Goal: Task Accomplishment & Management: Manage account settings

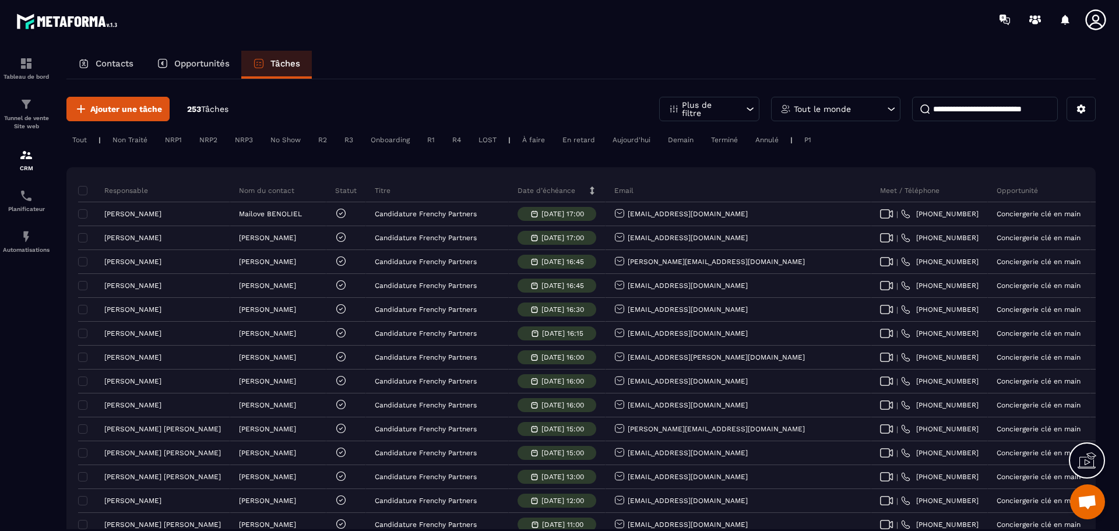
click at [129, 141] on div "Non Traité" at bounding box center [130, 140] width 47 height 14
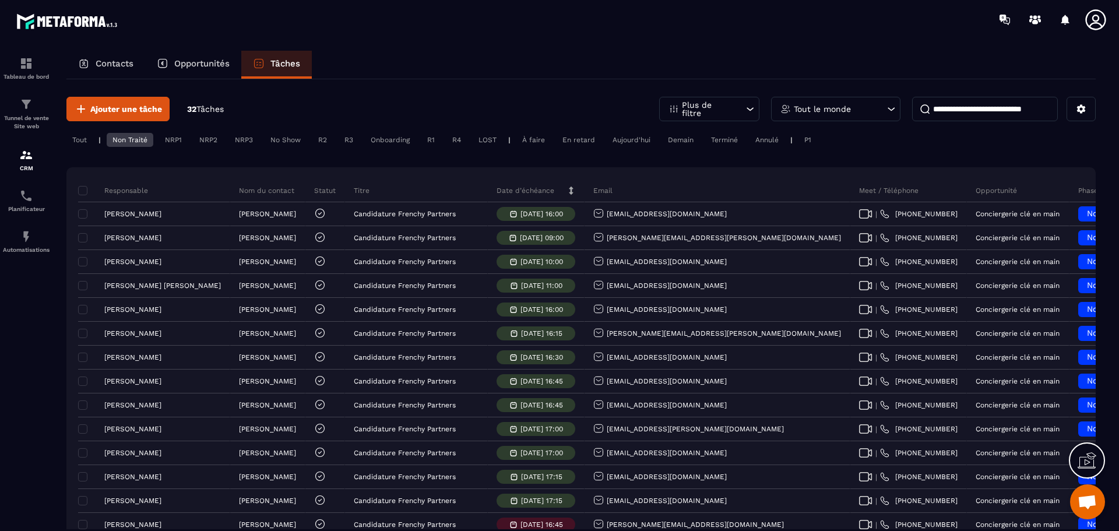
click at [177, 142] on div "NRP1" at bounding box center [173, 140] width 29 height 14
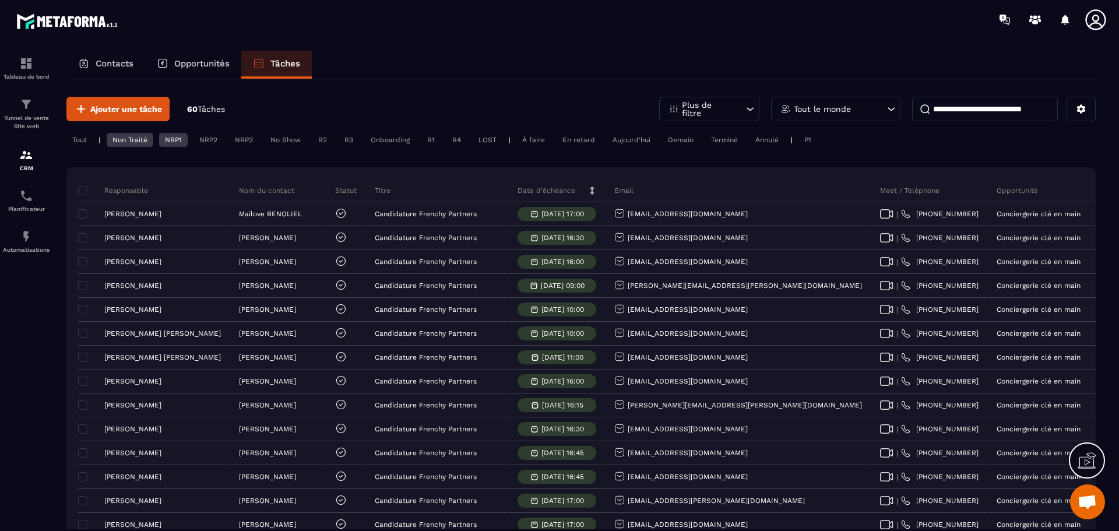
click at [211, 142] on div "NRP2" at bounding box center [208, 140] width 30 height 14
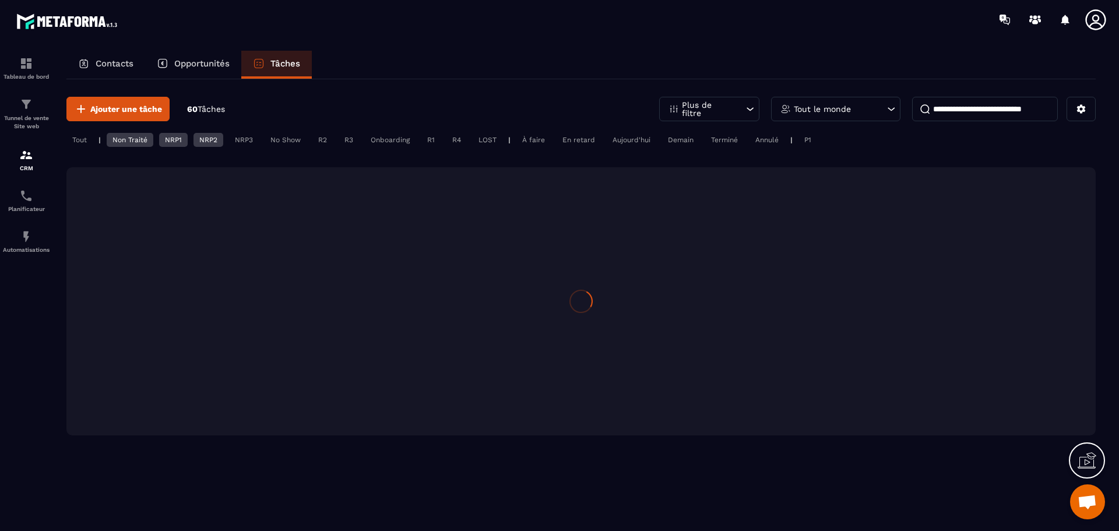
click at [268, 139] on div "No Show" at bounding box center [286, 140] width 42 height 14
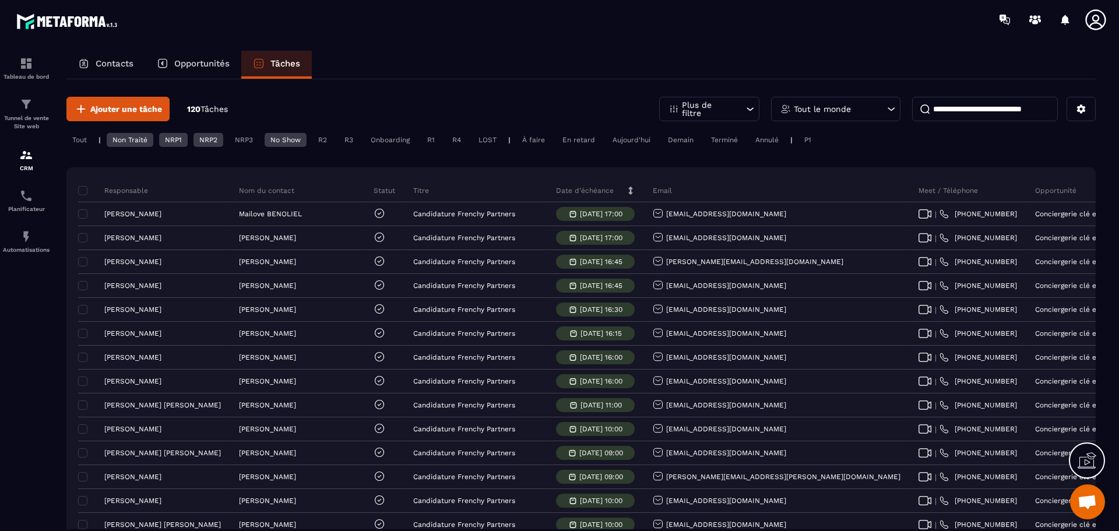
click at [243, 142] on div "NRP3" at bounding box center [244, 140] width 30 height 14
click at [82, 141] on div "Tout" at bounding box center [79, 140] width 26 height 14
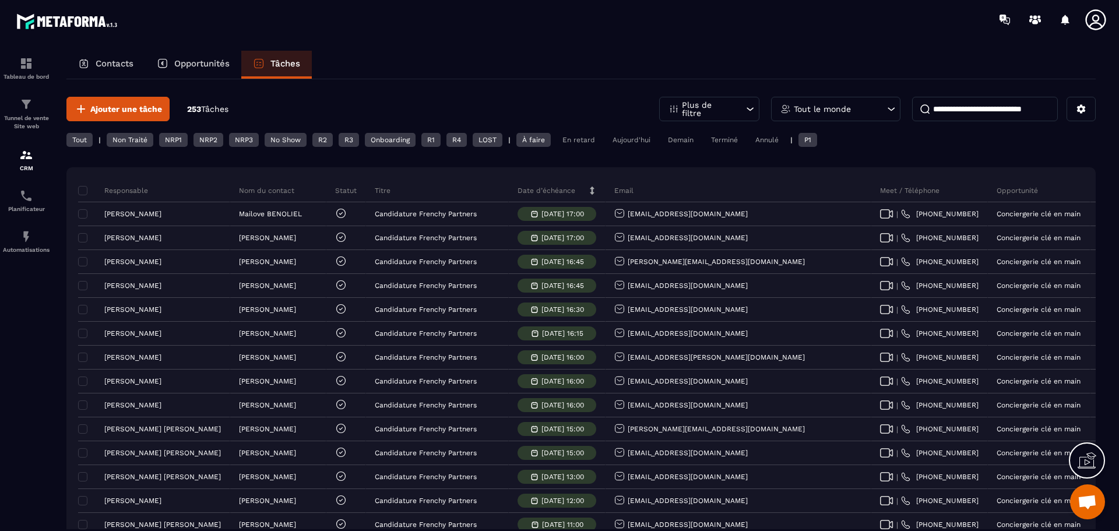
click at [491, 139] on div "LOST" at bounding box center [488, 140] width 30 height 14
click at [459, 139] on div "R4" at bounding box center [456, 140] width 20 height 14
click at [435, 140] on div "R1" at bounding box center [430, 140] width 19 height 14
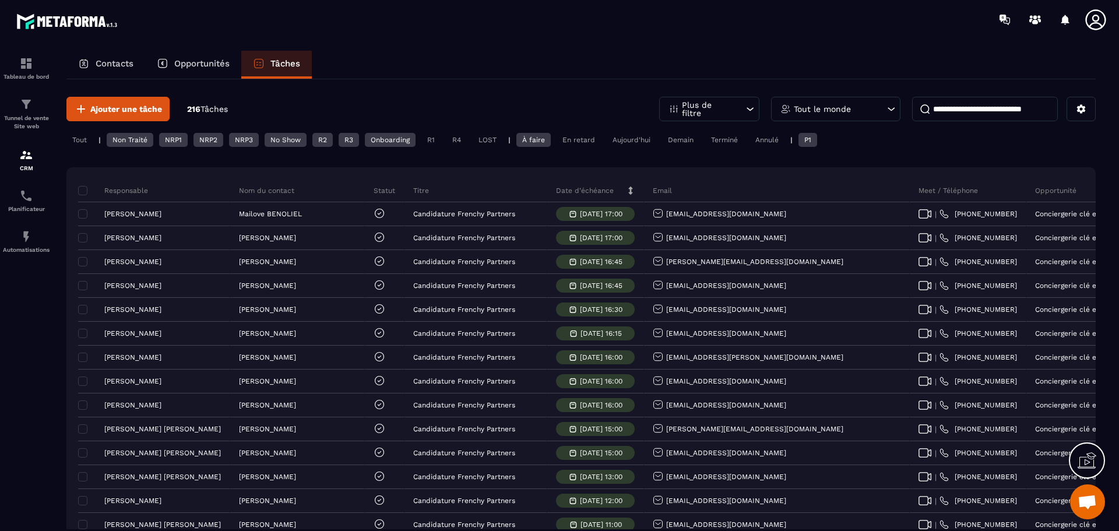
click at [398, 140] on div "Onboarding" at bounding box center [390, 140] width 51 height 14
click at [390, 140] on div "Onboarding" at bounding box center [390, 140] width 51 height 14
click at [435, 139] on div "R1" at bounding box center [430, 140] width 19 height 14
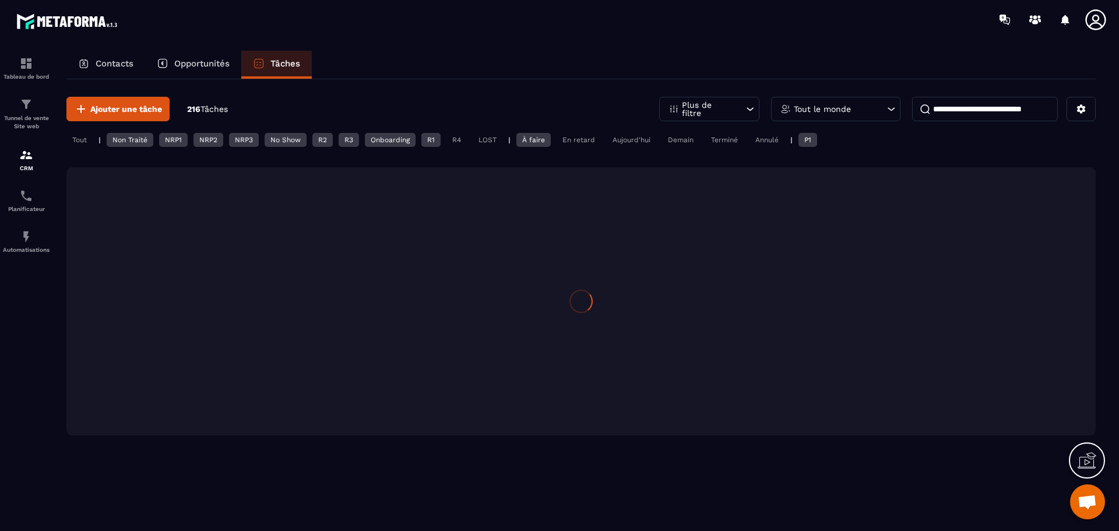
click at [468, 136] on div "Tout | Non Traité NRP1 NRP2 NRP3 No Show R2 R3 Onboarding R1 R4 LOST | À faire …" at bounding box center [580, 141] width 1029 height 17
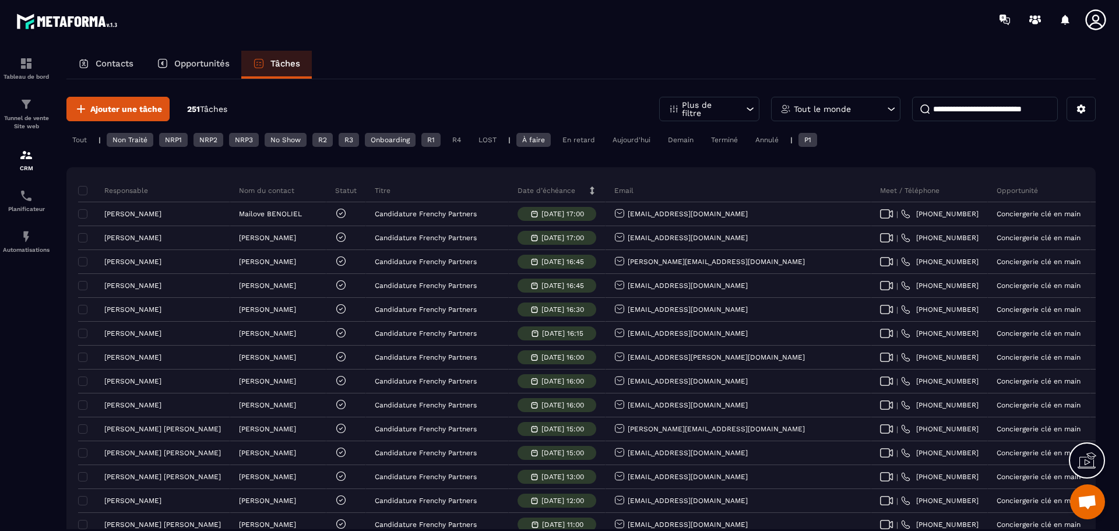
click at [484, 136] on div "LOST" at bounding box center [488, 140] width 30 height 14
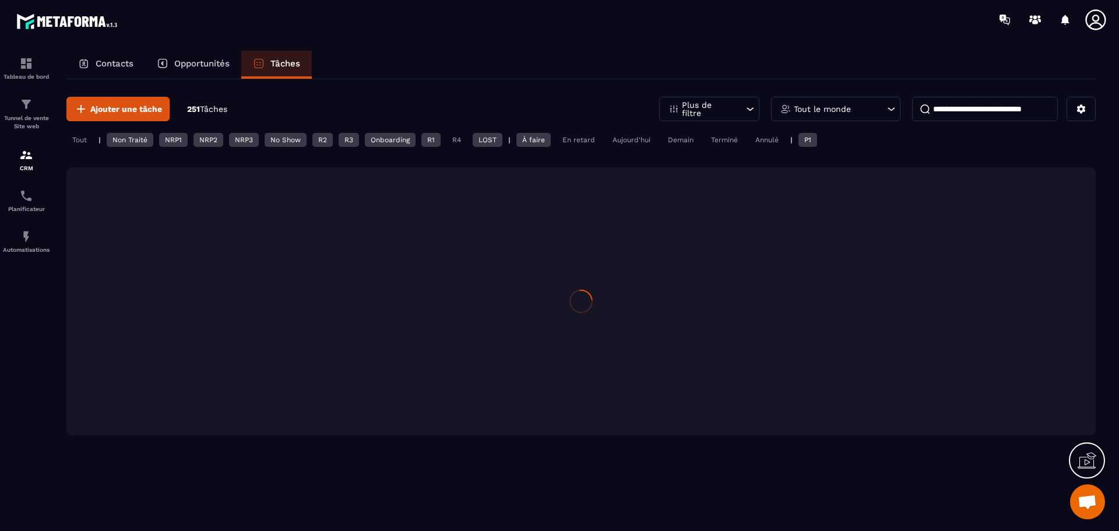
click at [449, 138] on div "R4" at bounding box center [456, 140] width 20 height 14
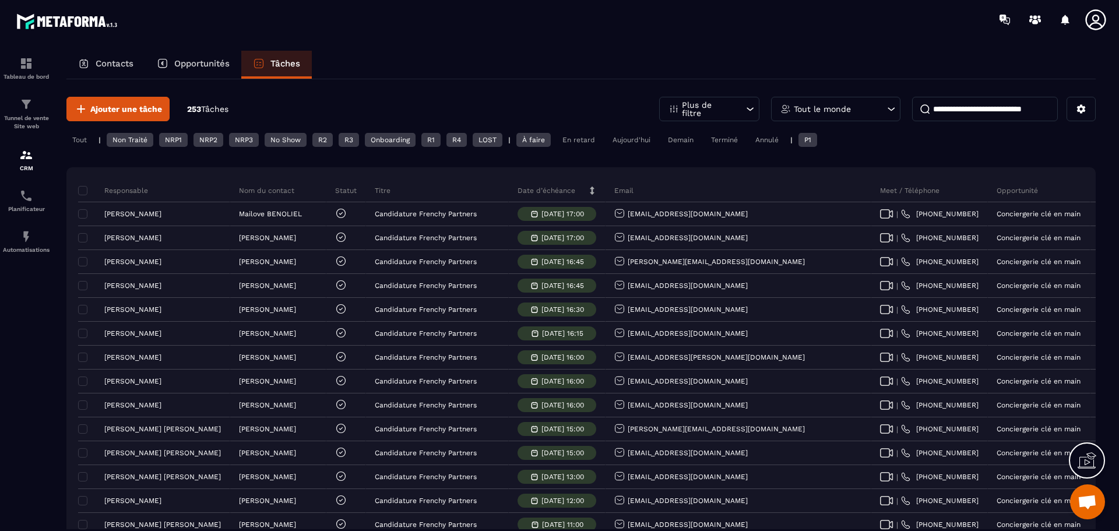
click at [809, 140] on div "P1" at bounding box center [807, 140] width 19 height 14
